Goal: Use online tool/utility: Utilize a website feature to perform a specific function

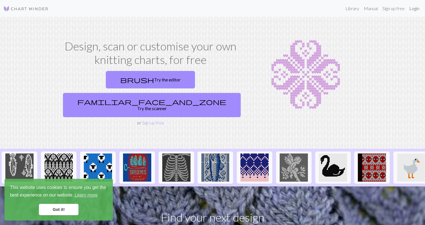
click at [413, 9] on link "Login" at bounding box center [414, 8] width 15 height 11
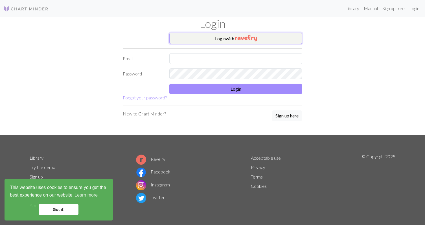
click at [219, 39] on button "Login with" at bounding box center [235, 38] width 133 height 11
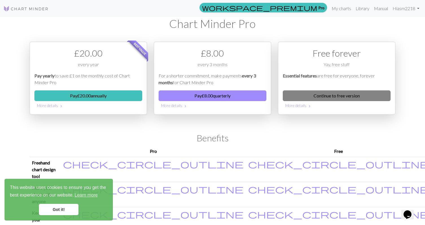
click at [331, 96] on link "Continue to free version" at bounding box center [337, 96] width 108 height 11
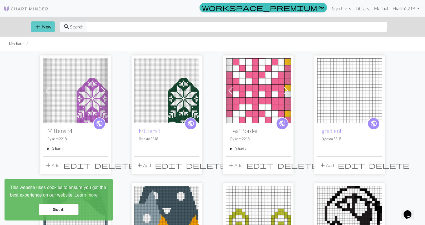
click at [47, 29] on button "add New" at bounding box center [43, 26] width 24 height 11
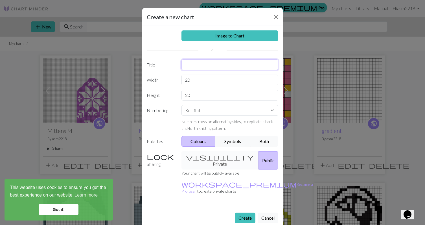
click at [192, 67] on input "text" at bounding box center [229, 65] width 97 height 11
type input "Skeleton Hands"
click at [247, 35] on link "Image to Chart" at bounding box center [229, 35] width 97 height 11
